Goal: Transaction & Acquisition: Obtain resource

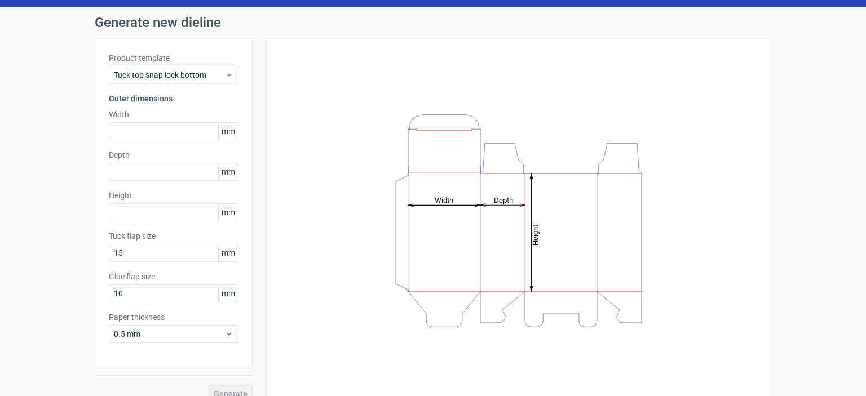
scroll to position [45, 0]
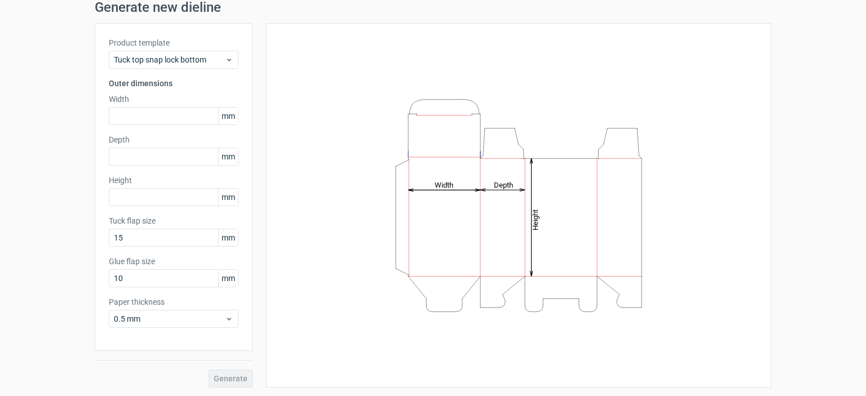
click at [227, 380] on div "Generate" at bounding box center [174, 369] width 158 height 37
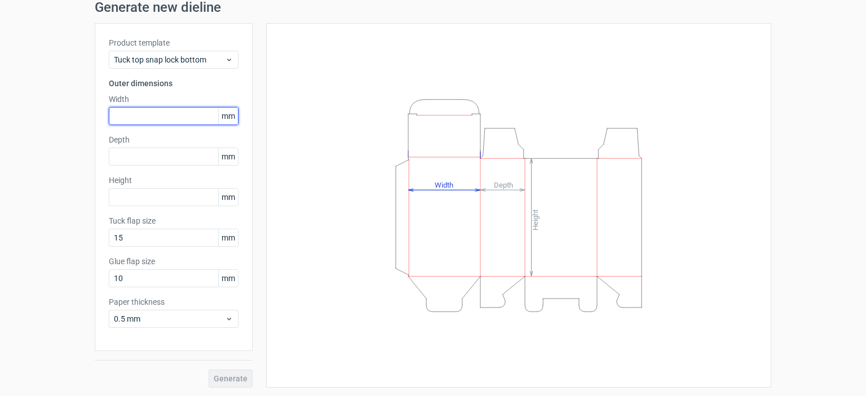
click at [154, 114] on input "text" at bounding box center [174, 116] width 130 height 18
type input "90"
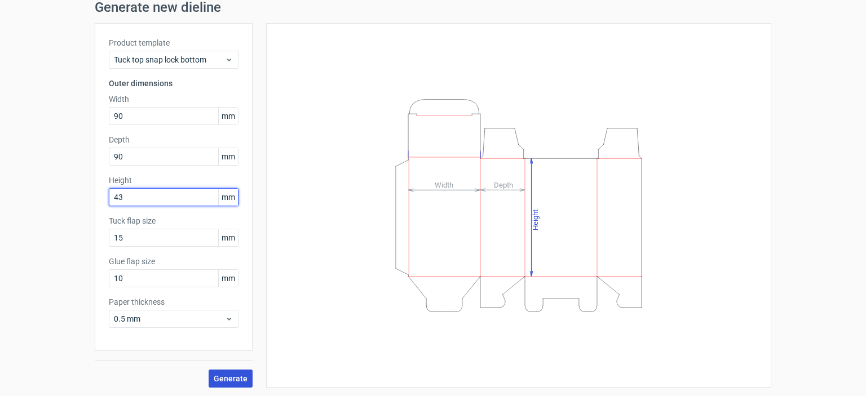
type input "43"
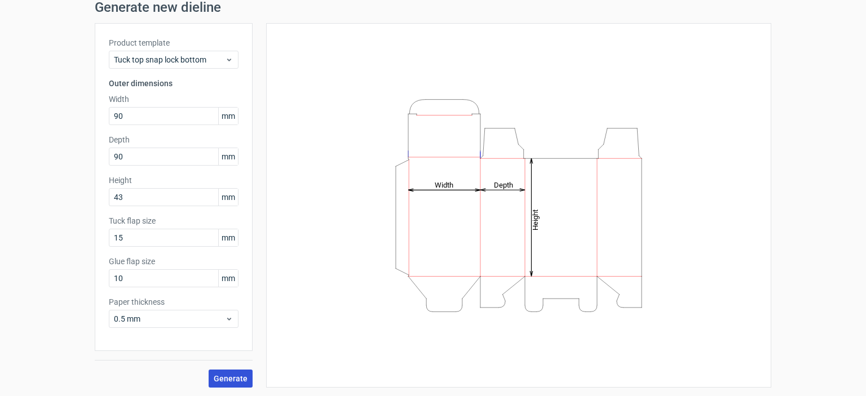
click at [230, 378] on span "Generate" at bounding box center [231, 379] width 34 height 8
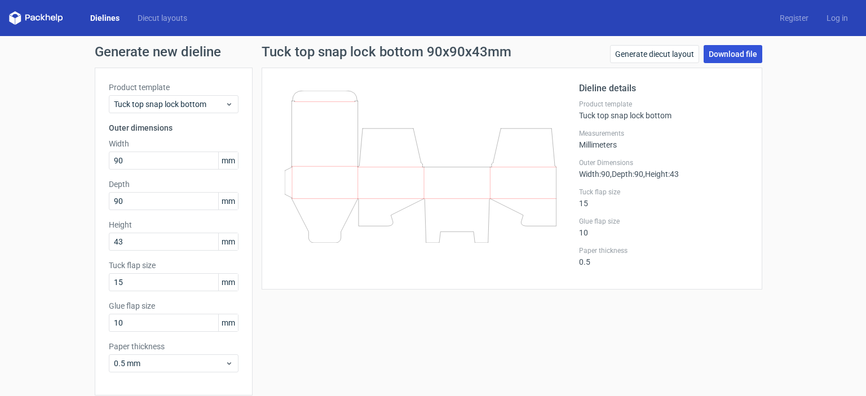
click at [739, 52] on link "Download file" at bounding box center [733, 54] width 59 height 18
click at [641, 55] on link "Generate diecut layout" at bounding box center [654, 54] width 89 height 18
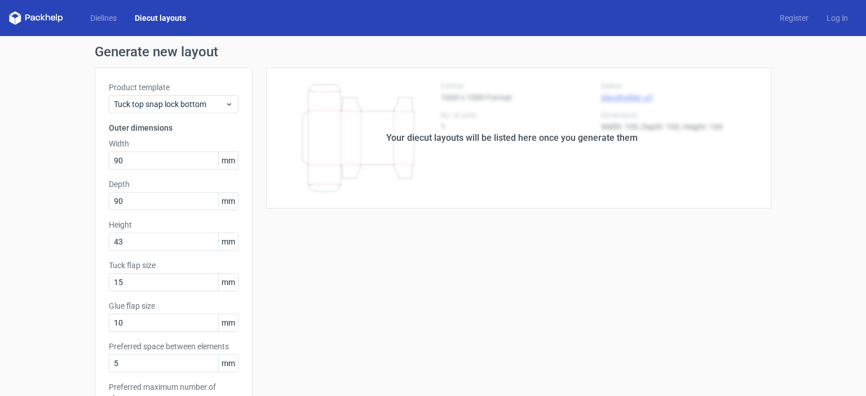
click at [557, 192] on div "Your diecut layouts will be listed here once you generate them" at bounding box center [512, 138] width 519 height 141
click at [756, 220] on div "Your diecut layouts will be listed here once you generate them Height Depth Wid…" at bounding box center [512, 374] width 519 height 612
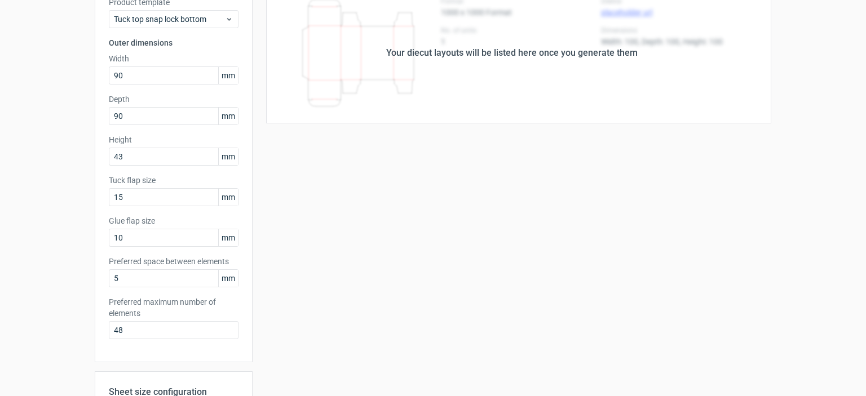
scroll to position [282, 0]
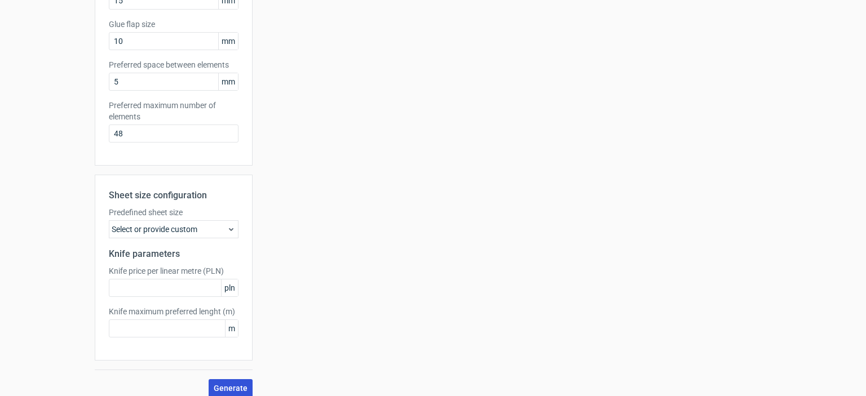
click at [237, 387] on span "Generate" at bounding box center [231, 389] width 34 height 8
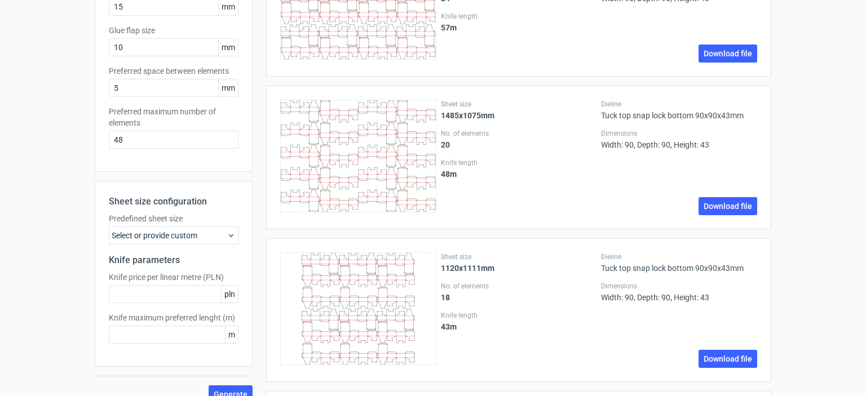
scroll to position [395, 0]
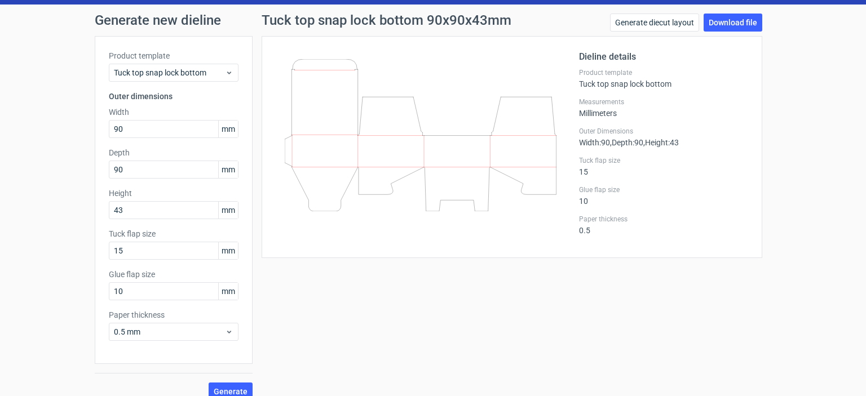
scroll to position [45, 0]
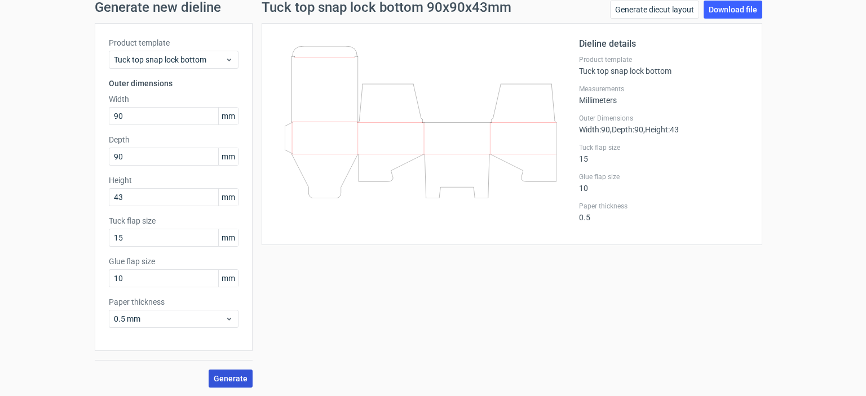
click at [242, 381] on span "Generate" at bounding box center [231, 379] width 34 height 8
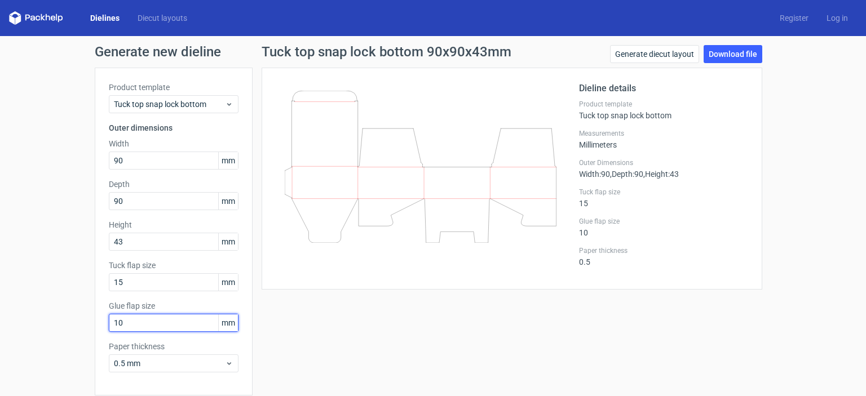
drag, startPoint x: 147, startPoint y: 324, endPoint x: 97, endPoint y: 325, distance: 50.2
click at [97, 325] on div "Product template Tuck top snap lock bottom Outer dimensions Width 90 mm Depth 9…" at bounding box center [174, 232] width 158 height 328
type input "15"
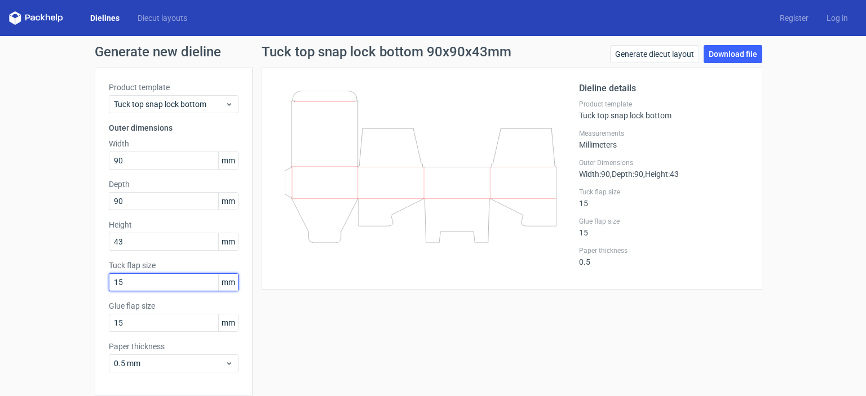
click at [151, 284] on input "15" at bounding box center [174, 282] width 130 height 18
drag, startPoint x: 133, startPoint y: 284, endPoint x: 100, endPoint y: 275, distance: 33.9
click at [99, 284] on div "Product template Tuck top snap lock bottom Outer dimensions Width 90 mm Depth 9…" at bounding box center [174, 232] width 158 height 328
type input "20"
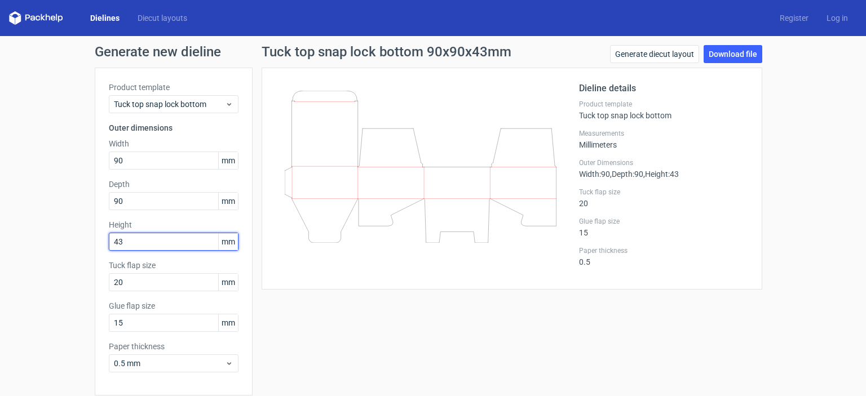
click at [138, 243] on input "43" at bounding box center [174, 242] width 130 height 18
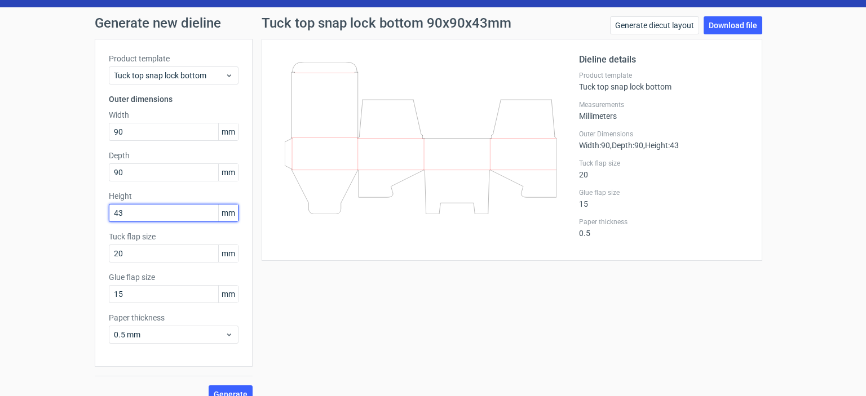
scroll to position [45, 0]
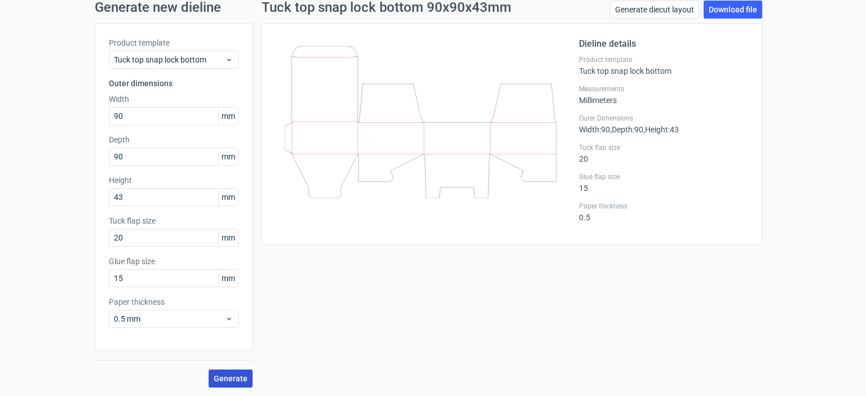
click at [210, 379] on button "Generate" at bounding box center [231, 379] width 44 height 18
click at [743, 5] on link "Download file" at bounding box center [733, 10] width 59 height 18
drag, startPoint x: 497, startPoint y: 153, endPoint x: 426, endPoint y: 251, distance: 121.1
click at [426, 251] on div "Tuck top snap lock bottom 90x90x43mm Generate diecut layout Download file Dieli…" at bounding box center [512, 194] width 519 height 387
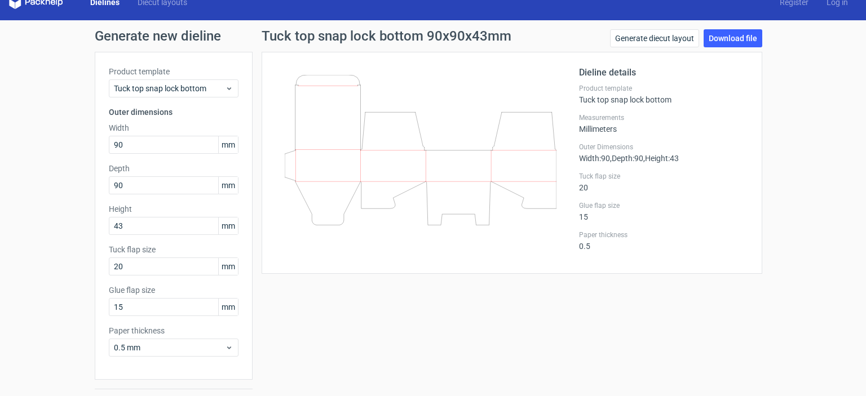
scroll to position [0, 0]
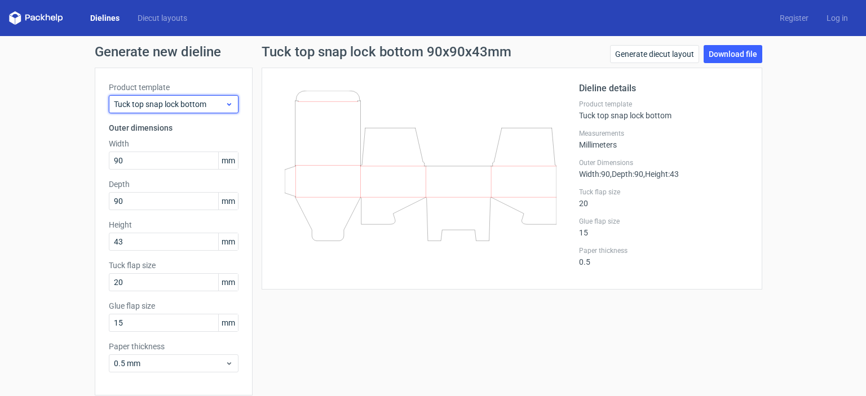
click at [227, 104] on icon at bounding box center [229, 104] width 8 height 9
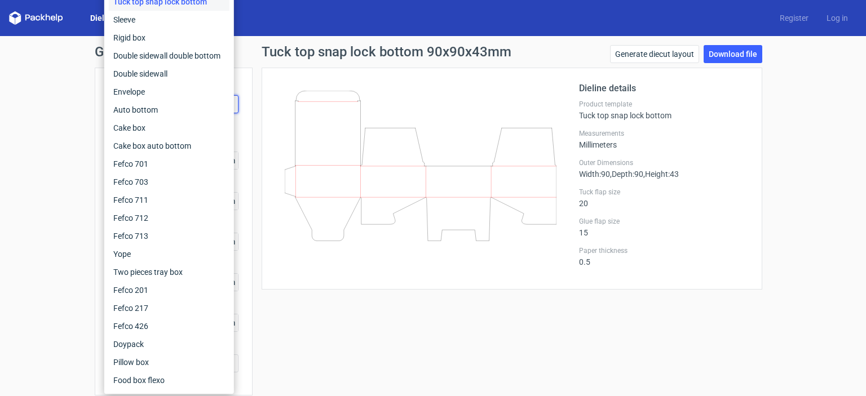
click at [314, 277] on div "Dieline details Product template Tuck top snap lock bottom Measurements Millime…" at bounding box center [512, 179] width 501 height 222
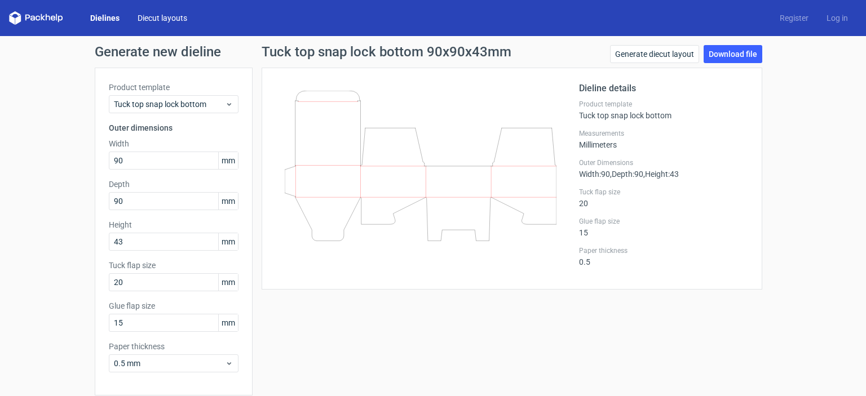
click at [155, 17] on link "Diecut layouts" at bounding box center [163, 17] width 68 height 11
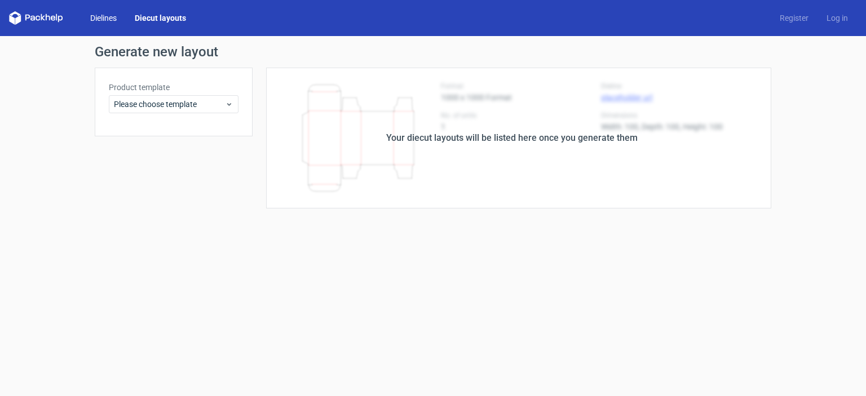
click at [114, 19] on link "Dielines" at bounding box center [103, 17] width 45 height 11
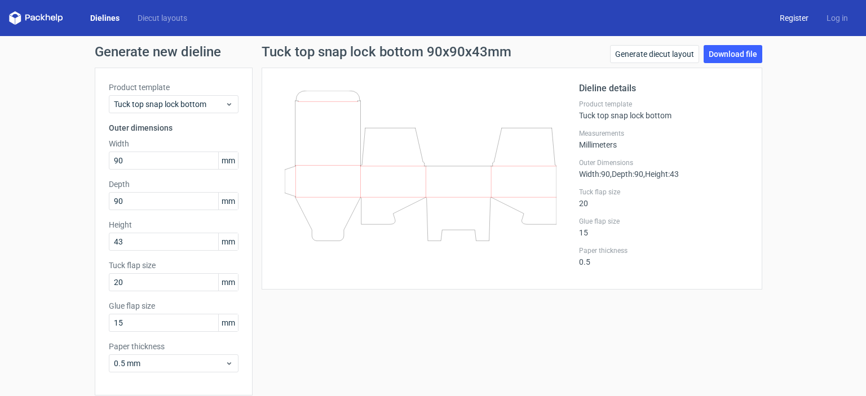
click at [798, 17] on link "Register" at bounding box center [794, 17] width 47 height 11
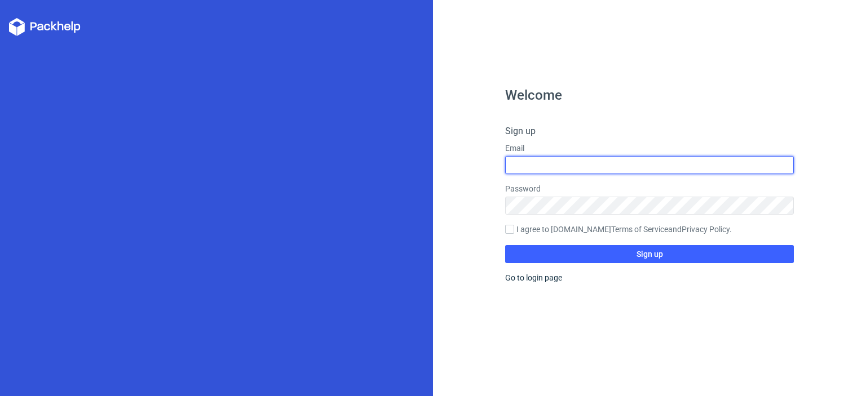
click at [642, 160] on input "text" at bounding box center [649, 165] width 289 height 18
type input "jeromepothiah2@gmail.com"
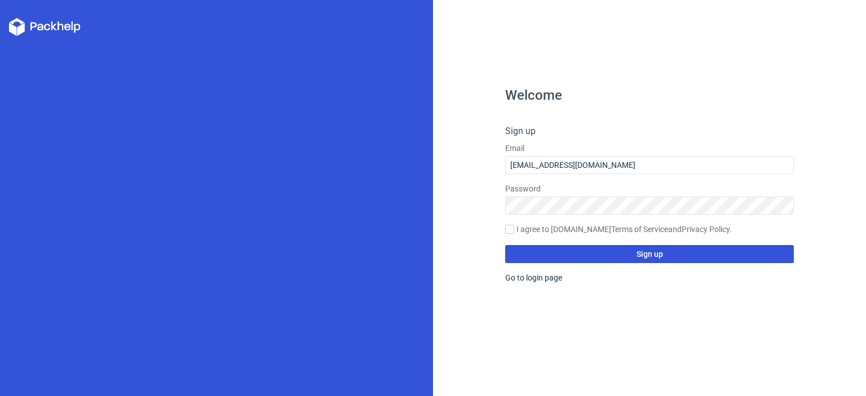
click at [624, 253] on button "Sign up" at bounding box center [649, 254] width 289 height 18
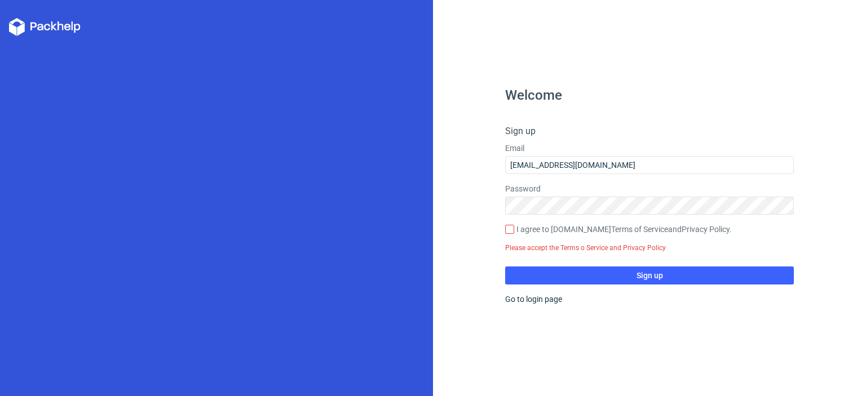
drag, startPoint x: 501, startPoint y: 228, endPoint x: 509, endPoint y: 228, distance: 7.9
click at [501, 228] on div "Welcome Sign up Email jeromepothiah2@gmail.com Password I agree to Packhelp.com…" at bounding box center [649, 198] width 433 height 396
click at [509, 228] on input "I agree to Packhelp.com Terms of Service and Privacy Policy ." at bounding box center [509, 229] width 9 height 9
checkbox input "true"
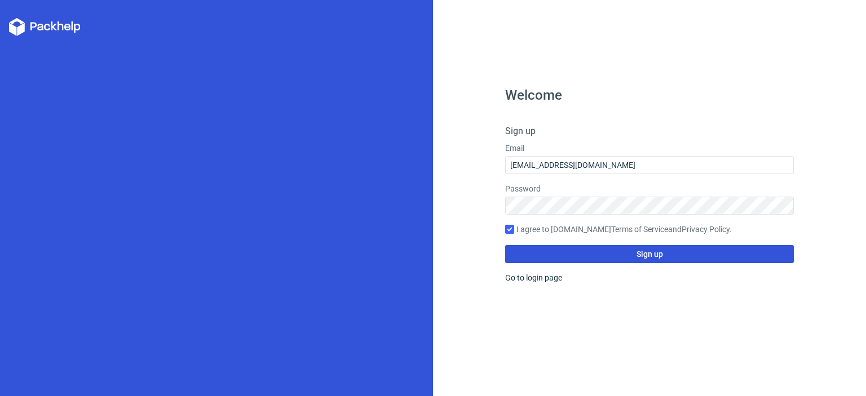
click at [646, 252] on span "Sign up" at bounding box center [650, 254] width 27 height 8
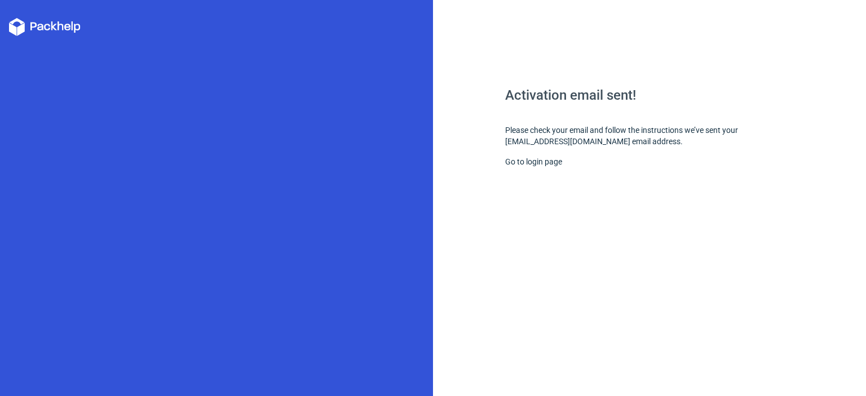
click at [604, 139] on div "Activation email sent! Please check your email and follow the instructions we’v…" at bounding box center [649, 243] width 289 height 308
